Goal: Transaction & Acquisition: Purchase product/service

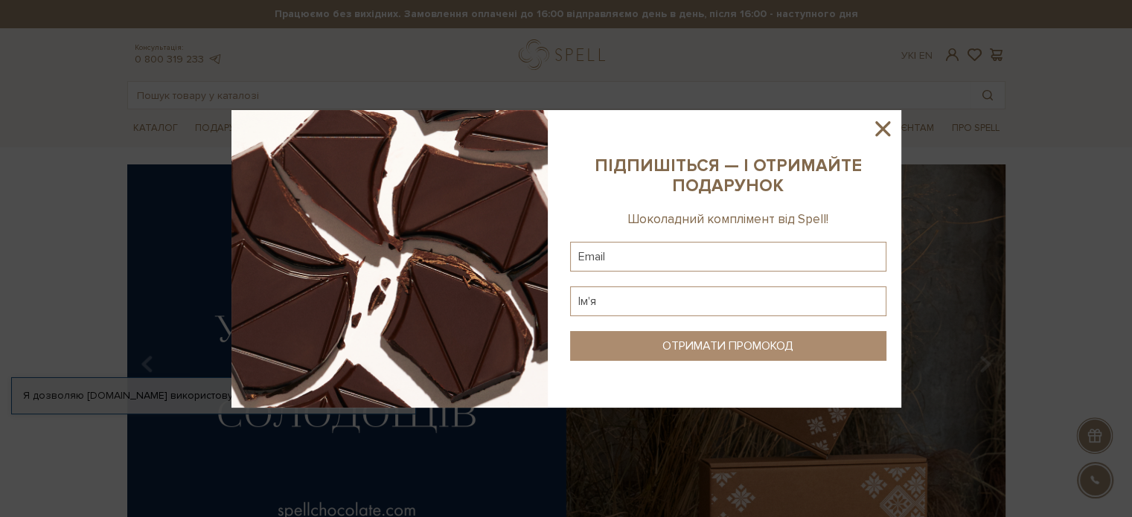
click at [875, 117] on icon at bounding box center [882, 128] width 25 height 25
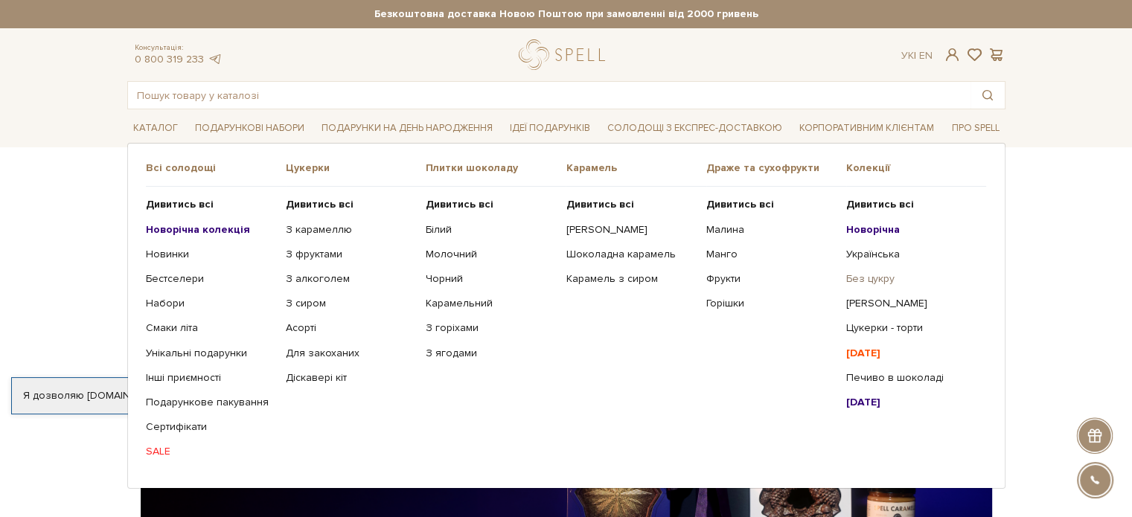
click at [866, 277] on link "Без цукру" at bounding box center [910, 278] width 129 height 13
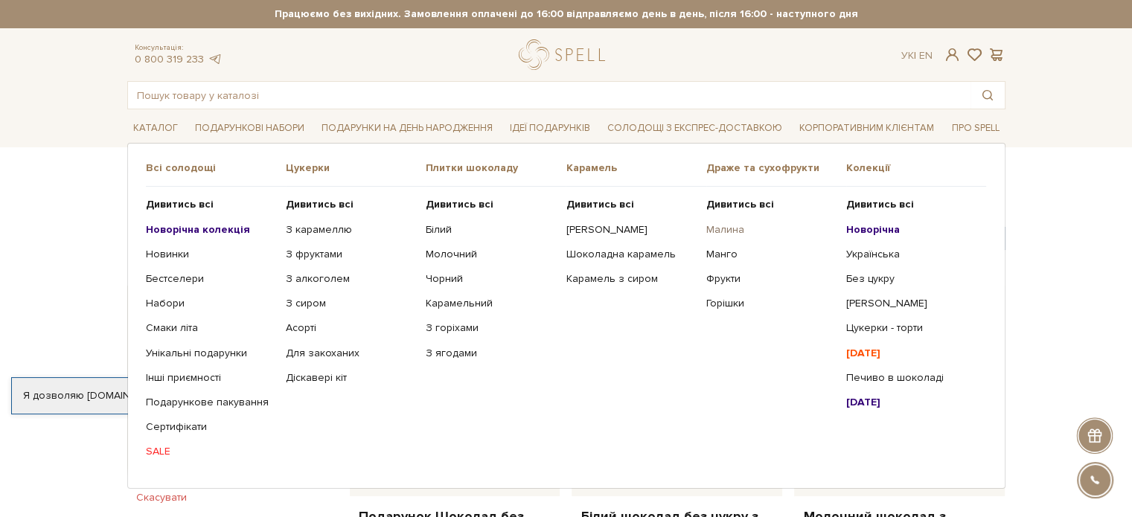
click at [737, 226] on link "Малина" at bounding box center [770, 229] width 129 height 13
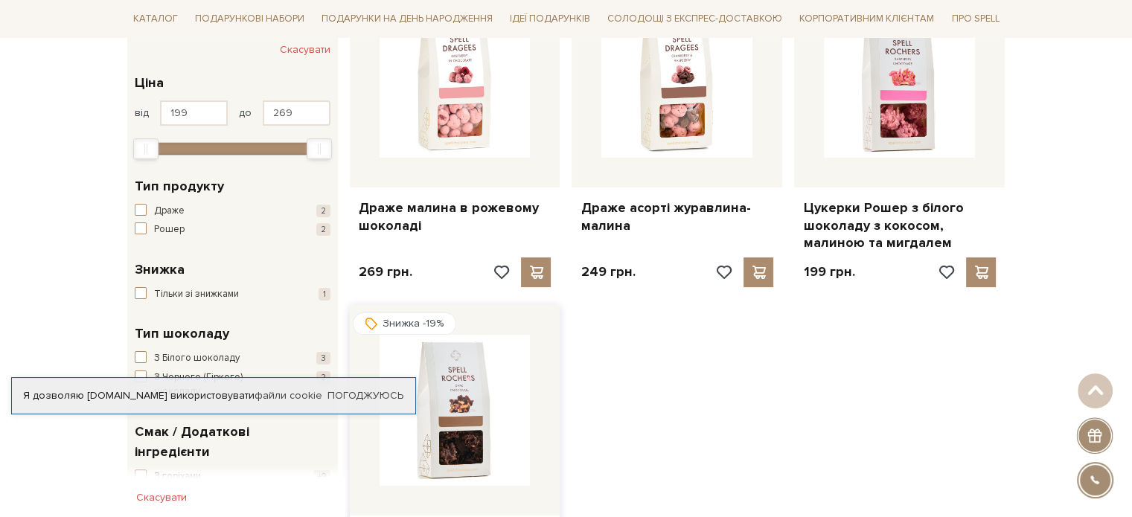
scroll to position [149, 0]
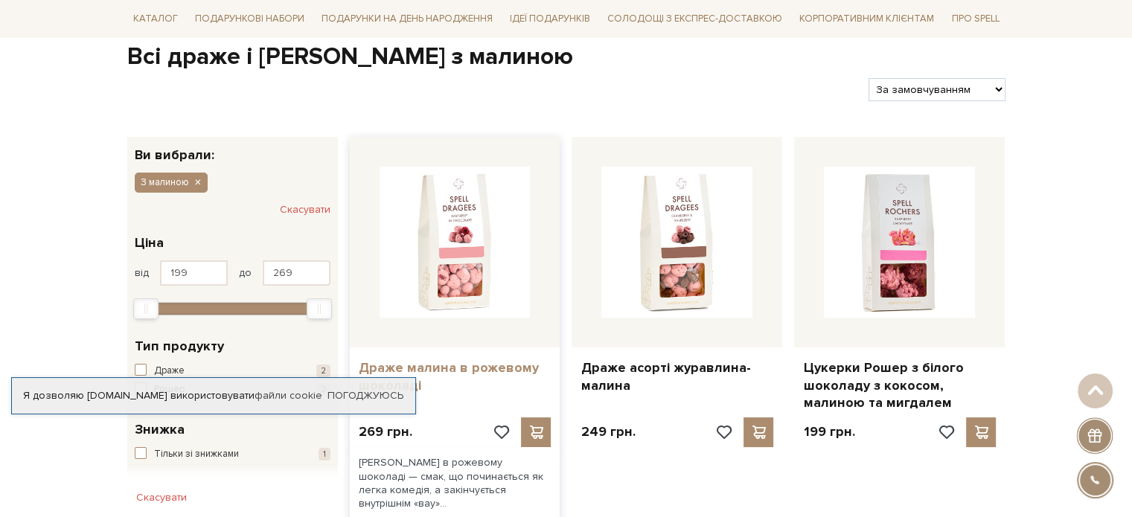
click at [446, 363] on link "Драже малина в рожевому шоколаді" at bounding box center [455, 377] width 193 height 35
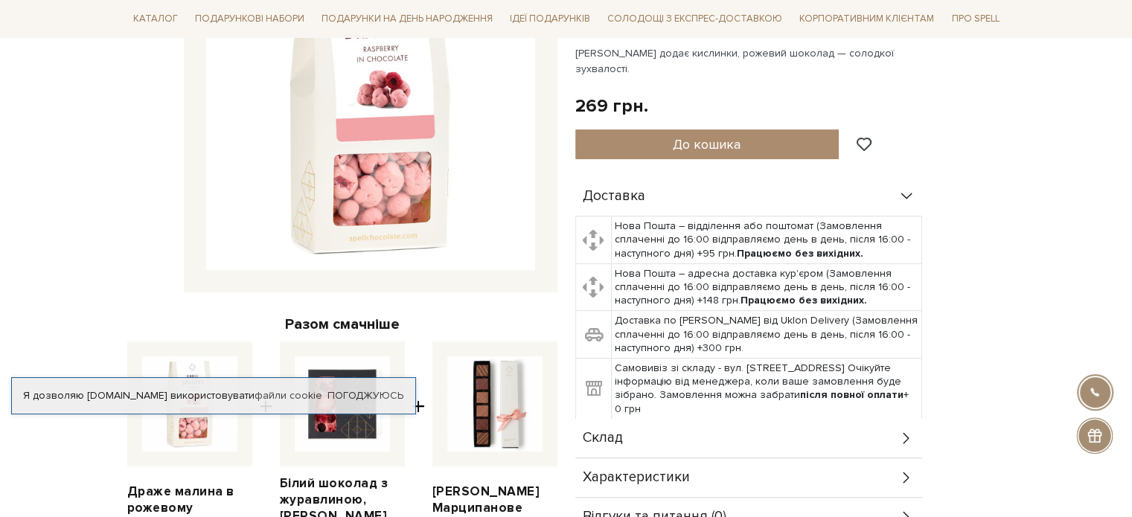
scroll to position [372, 0]
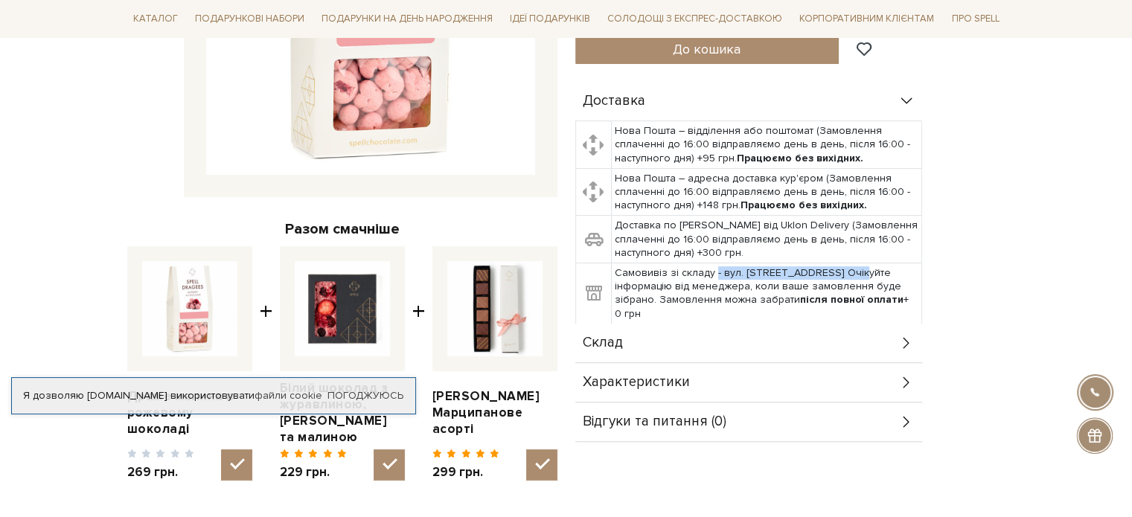
drag, startPoint x: 713, startPoint y: 252, endPoint x: 843, endPoint y: 255, distance: 129.6
click at [843, 264] on td "Самовивіз зі складу - вул. [STREET_ADDRESS] Очікуйте інформацію від менеджера, …" at bounding box center [766, 294] width 310 height 61
copy td "- вул. [STREET_ADDRESS]"
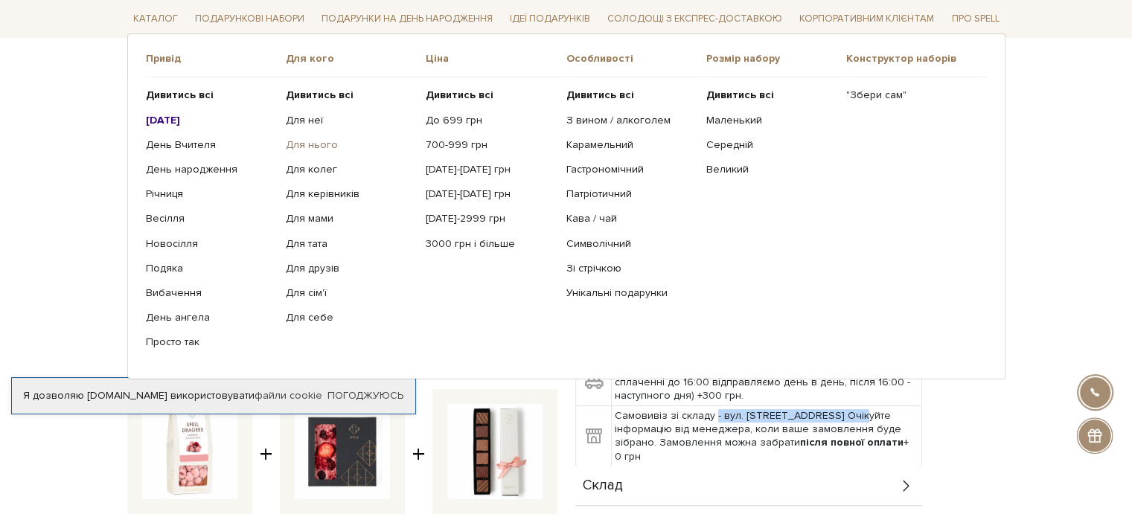
scroll to position [223, 0]
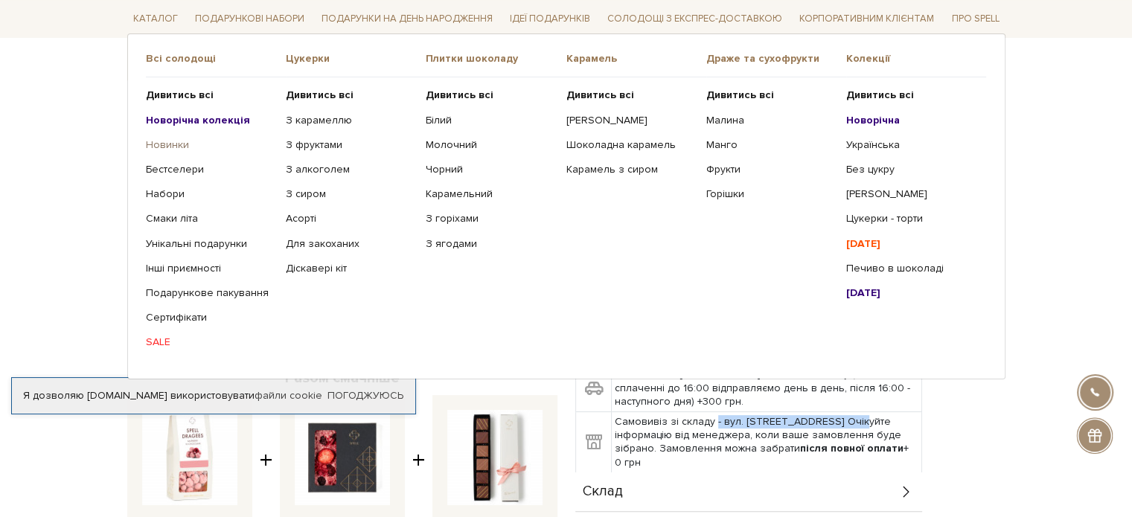
click at [167, 139] on link "Новинки" at bounding box center [210, 144] width 129 height 13
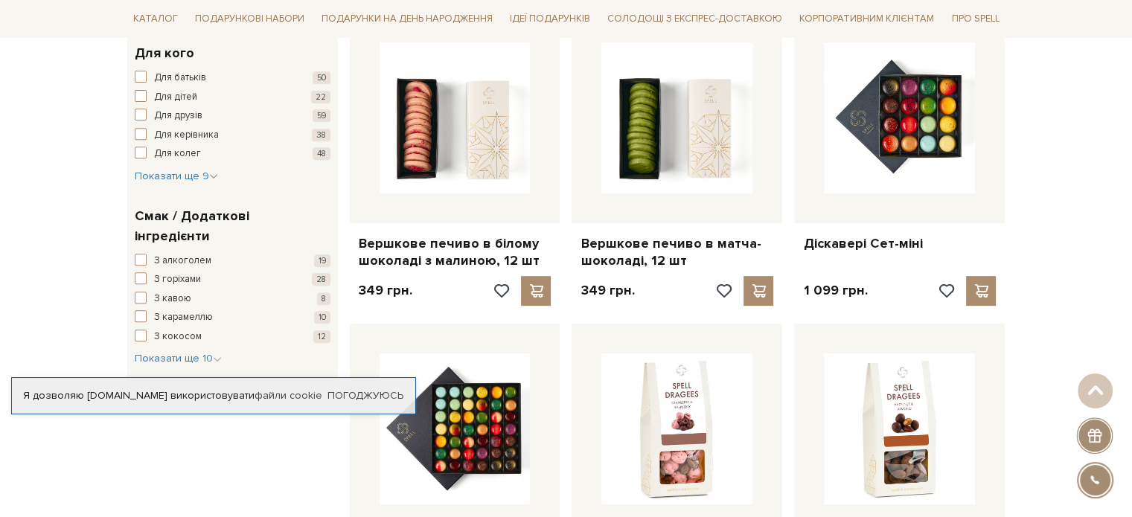
scroll to position [521, 0]
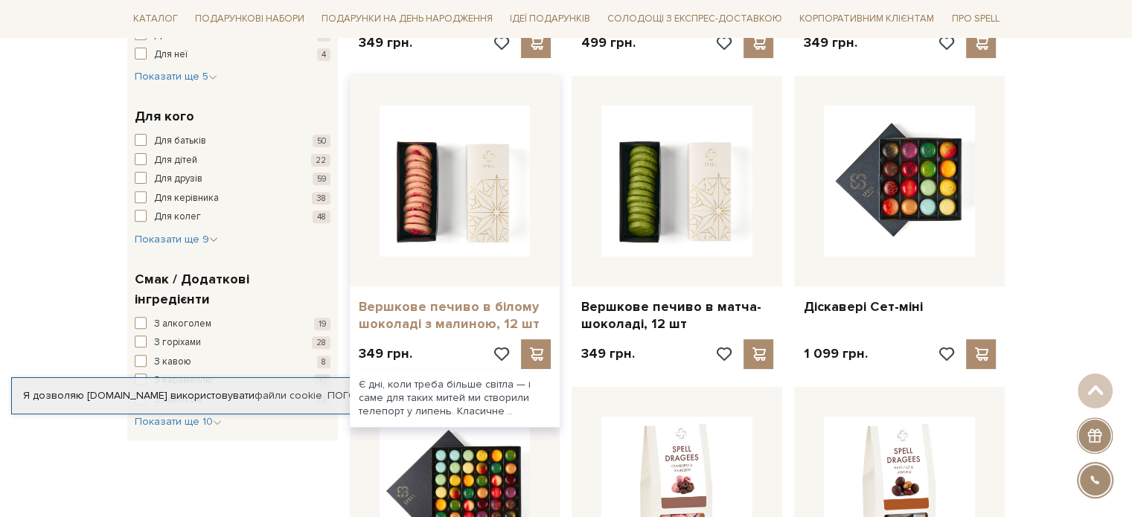
click at [453, 307] on link "Вершкове печиво в білому шоколаді з малиною, 12 шт" at bounding box center [455, 315] width 193 height 35
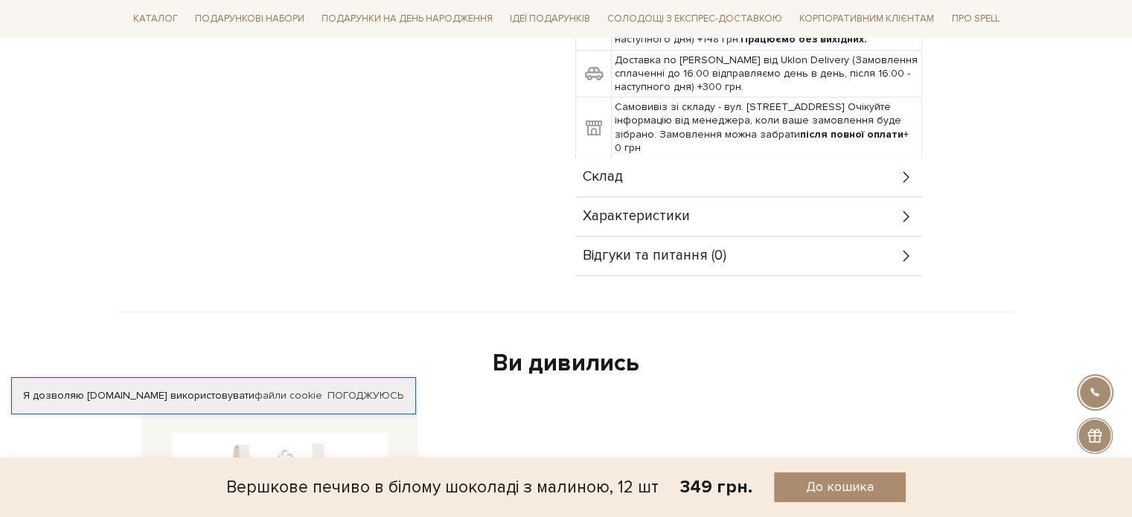
scroll to position [595, 0]
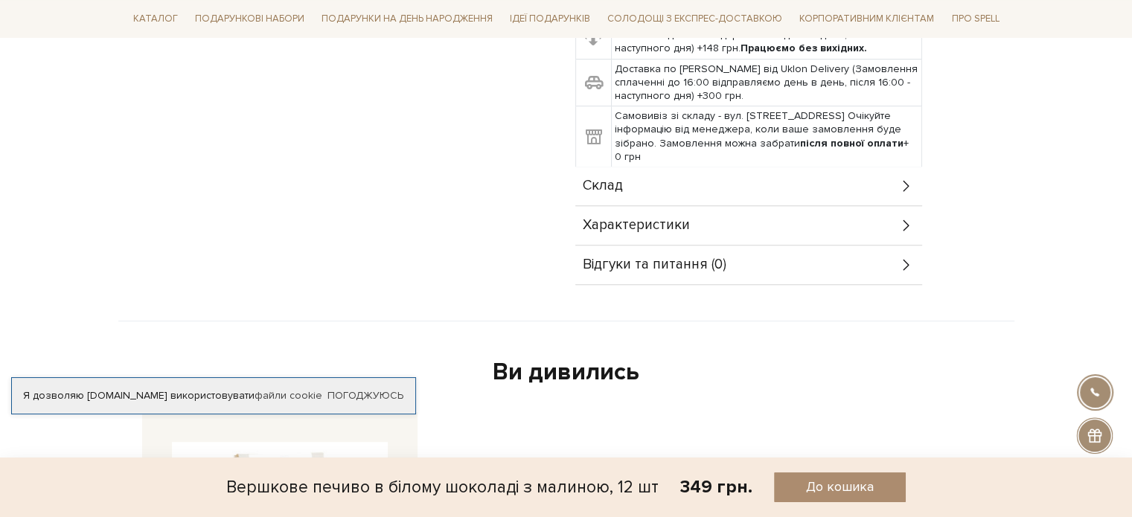
click at [906, 182] on icon at bounding box center [906, 186] width 6 height 11
